Goal: Check status: Check status

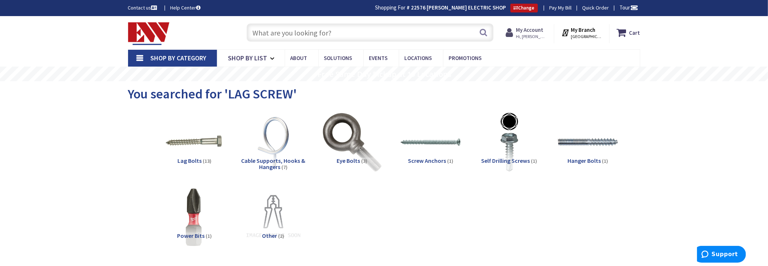
click at [523, 32] on strong "My Account" at bounding box center [529, 29] width 27 height 7
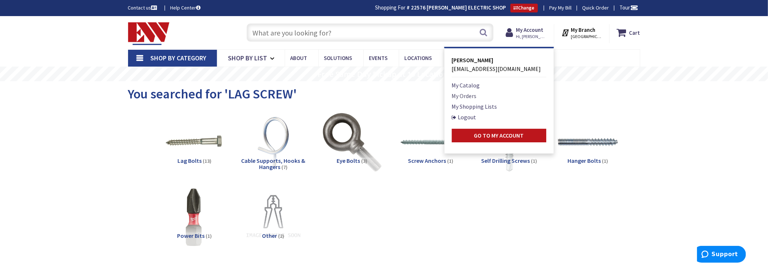
click at [467, 95] on link "My Orders" at bounding box center [464, 95] width 25 height 9
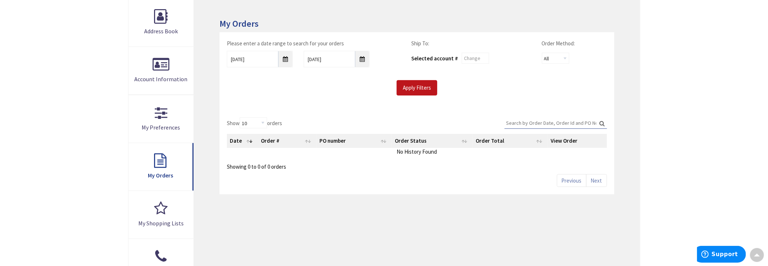
scroll to position [111, 0]
click at [284, 56] on input "10/1/2025" at bounding box center [260, 59] width 66 height 16
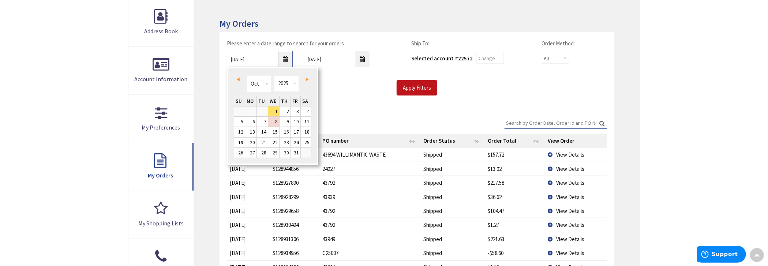
type input "[GEOGRAPHIC_DATA][PERSON_NAME], [GEOGRAPHIC_DATA]"
click at [238, 79] on span "Prev" at bounding box center [238, 80] width 3 height 4
click at [308, 78] on span "Next" at bounding box center [307, 80] width 3 height 4
type input "09/29/2025"
click at [251, 151] on link "29" at bounding box center [250, 153] width 11 height 10
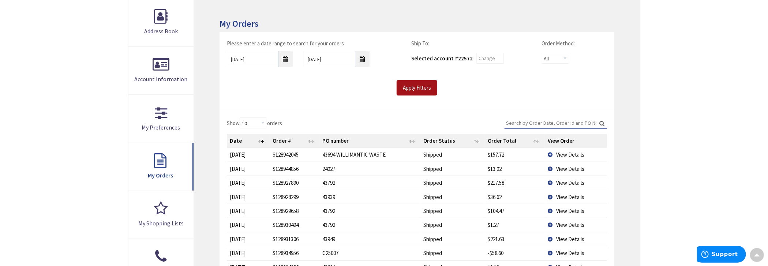
click at [408, 83] on input "Apply Filters" at bounding box center [417, 87] width 41 height 15
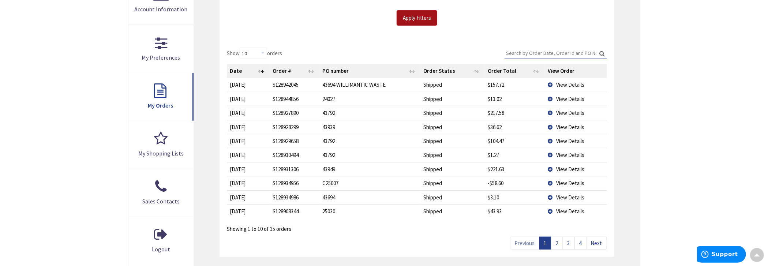
scroll to position [184, 0]
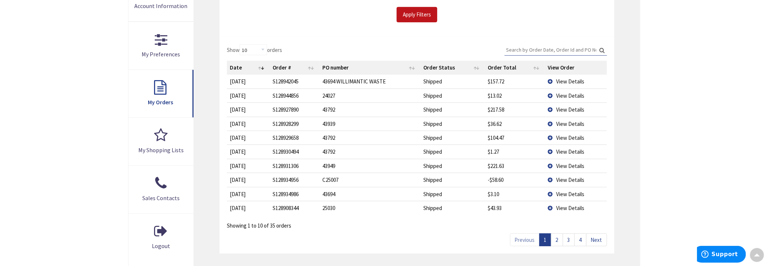
click at [564, 179] on span "View Details" at bounding box center [570, 179] width 28 height 7
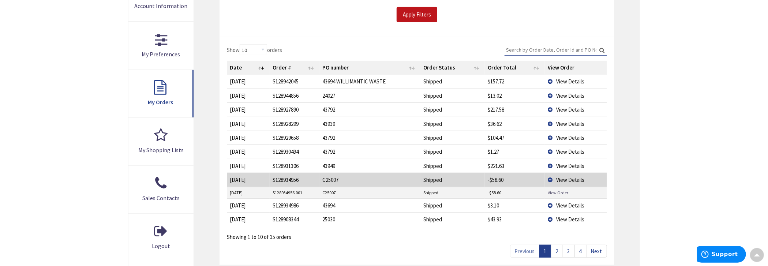
click at [557, 190] on link "View Order" at bounding box center [558, 193] width 20 height 6
click at [549, 177] on td "View Details" at bounding box center [576, 180] width 62 height 14
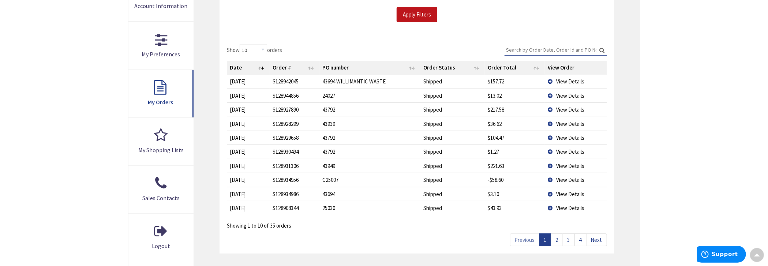
click at [561, 238] on link "2" at bounding box center [557, 239] width 12 height 13
click at [569, 239] on link "3" at bounding box center [569, 239] width 12 height 13
click at [580, 237] on link "4" at bounding box center [580, 239] width 12 height 13
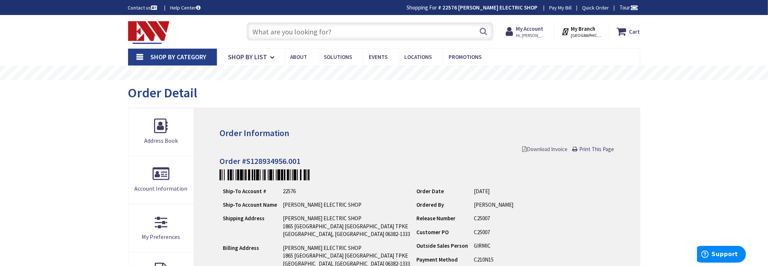
click at [555, 149] on span "Download Invoice" at bounding box center [545, 149] width 45 height 7
